Goal: Navigation & Orientation: Find specific page/section

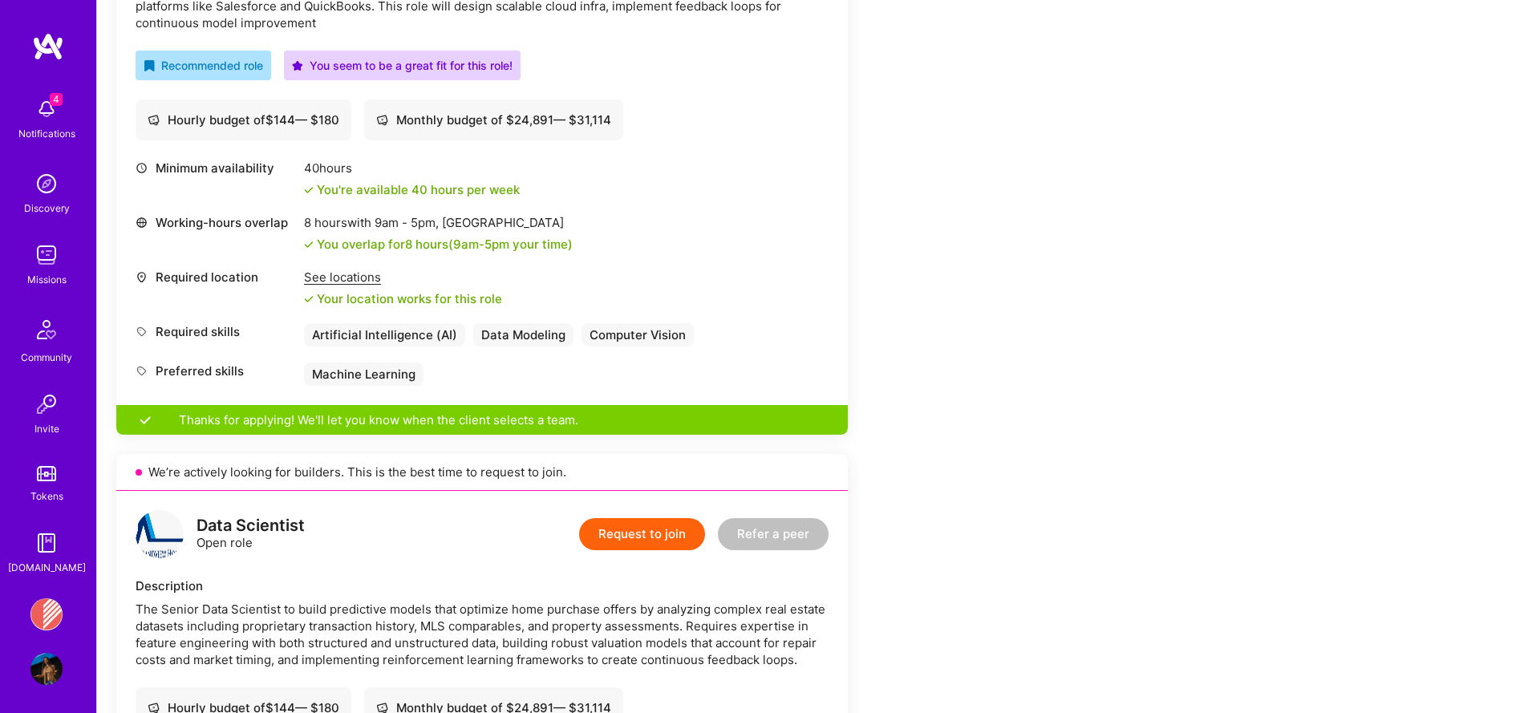
scroll to position [828, 0]
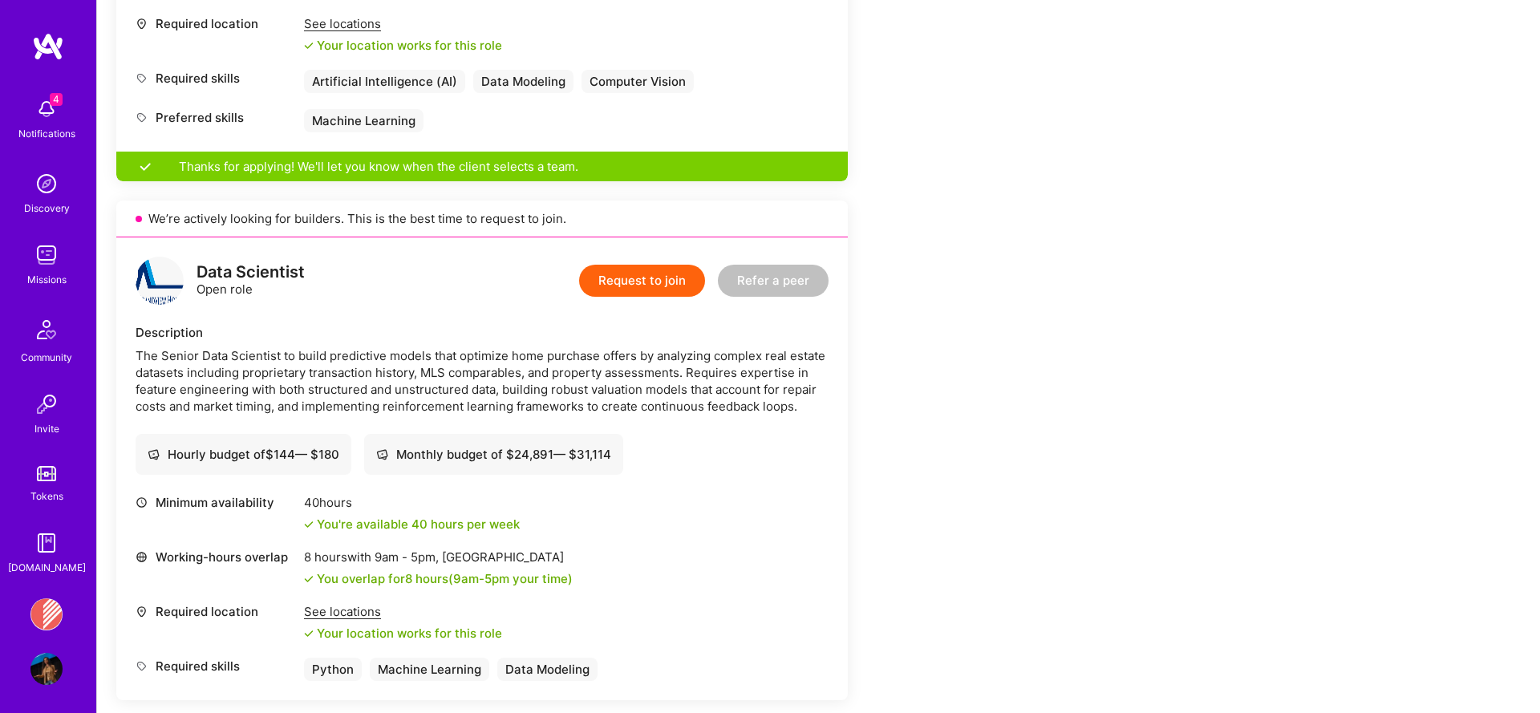
click at [47, 273] on div "Missions" at bounding box center [46, 279] width 39 height 17
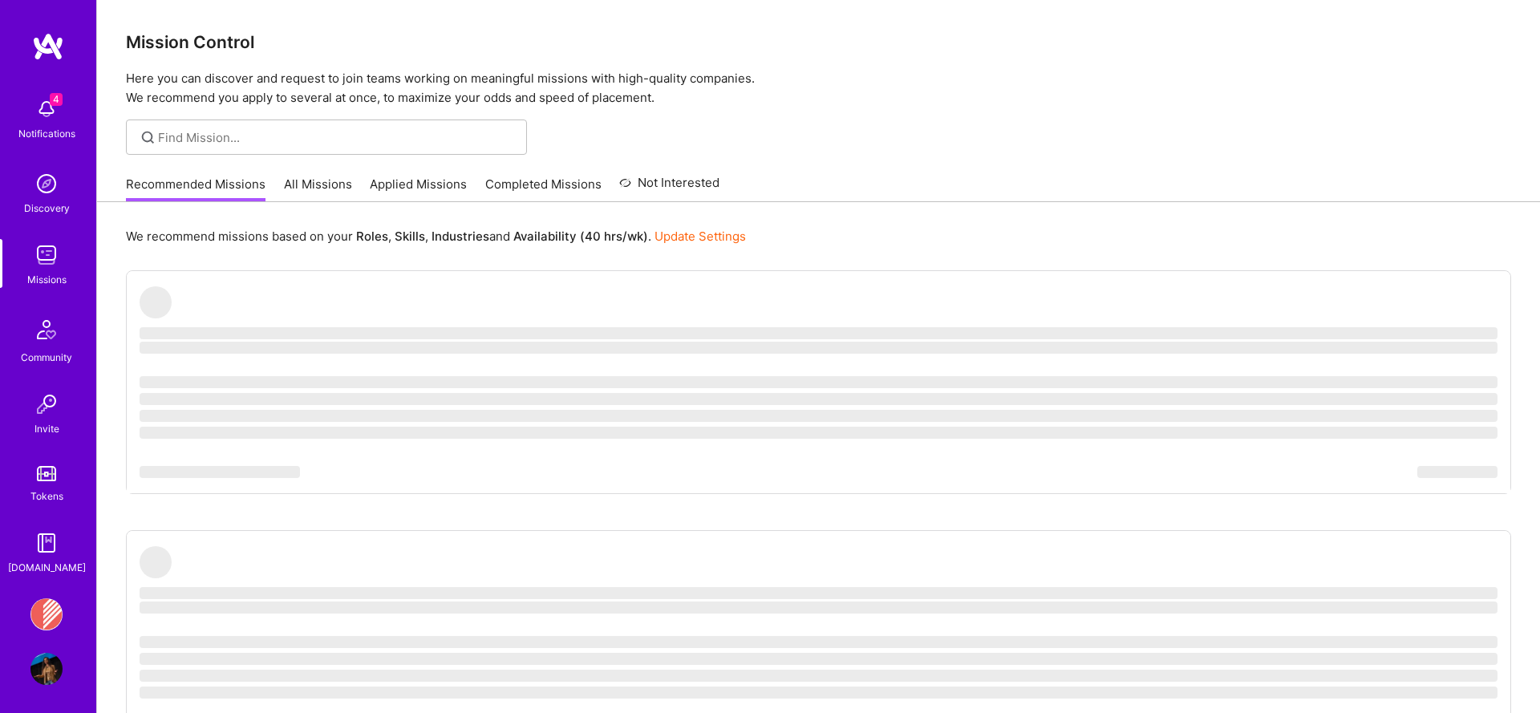
click at [47, 273] on div "Missions" at bounding box center [46, 279] width 39 height 17
click at [410, 190] on link "Applied Missions" at bounding box center [418, 189] width 97 height 26
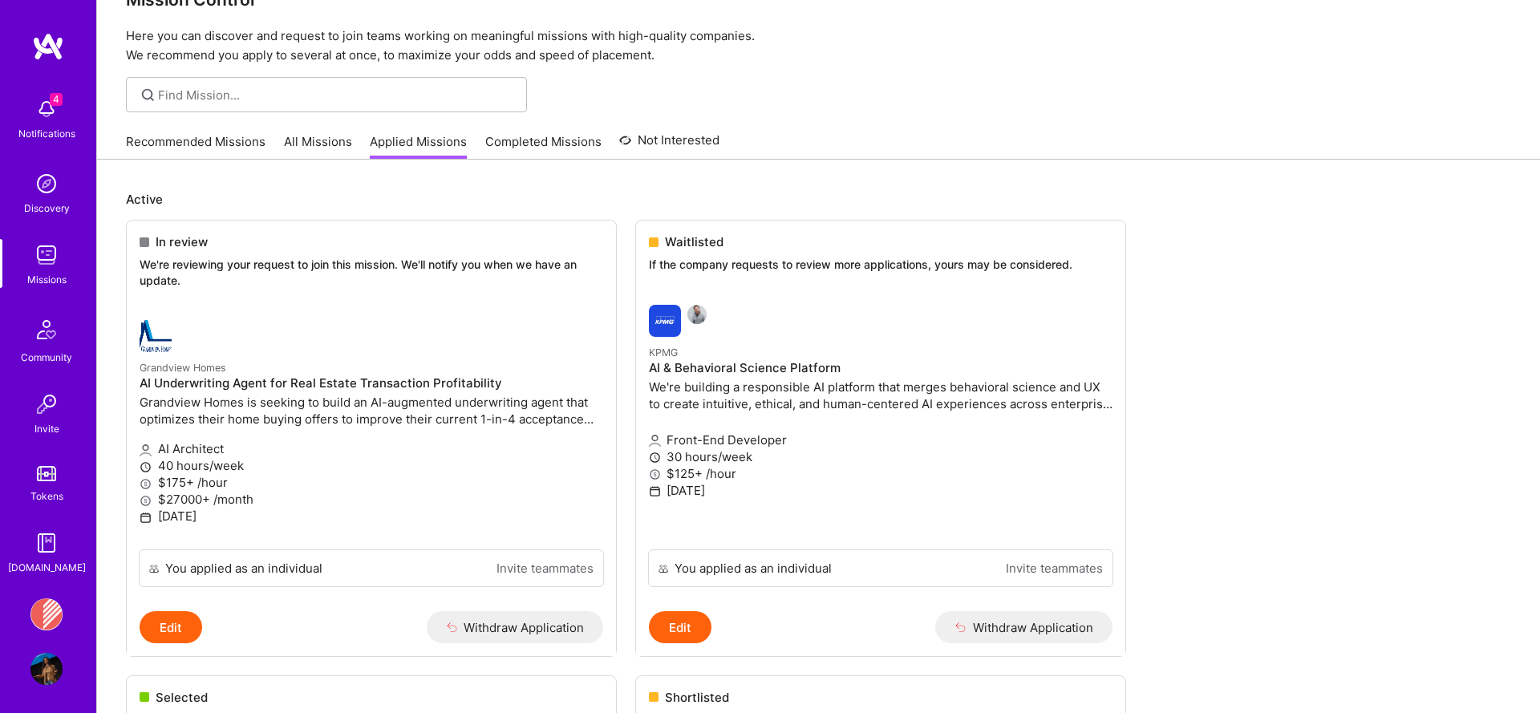
scroll to position [40, 0]
